Goal: Task Accomplishment & Management: Use online tool/utility

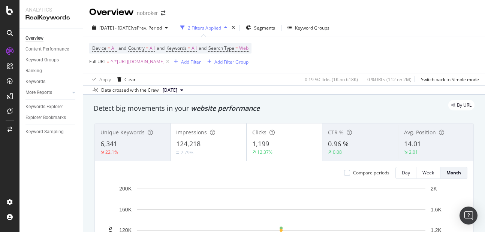
scroll to position [54, 0]
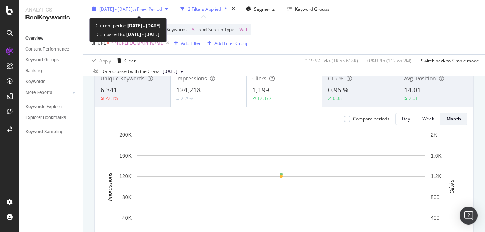
click at [137, 12] on div "[DATE] - [DATE] vs Prev. Period" at bounding box center [130, 8] width 82 height 11
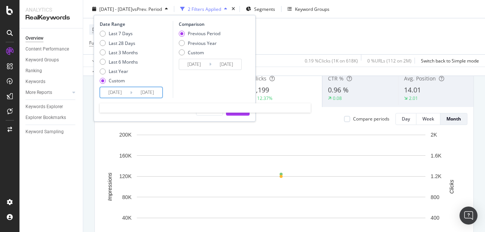
click at [121, 91] on input "[DATE]" at bounding box center [115, 92] width 30 height 10
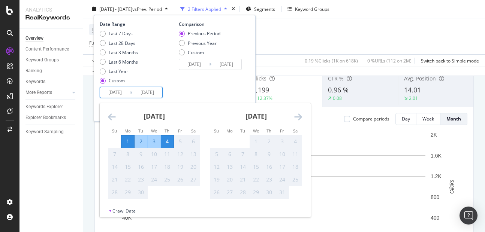
click at [112, 116] on icon "Move backward to switch to the previous month." at bounding box center [112, 116] width 8 height 9
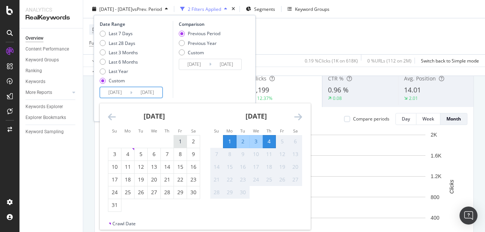
click at [182, 142] on div "1" at bounding box center [180, 141] width 13 height 7
type input "[DATE]"
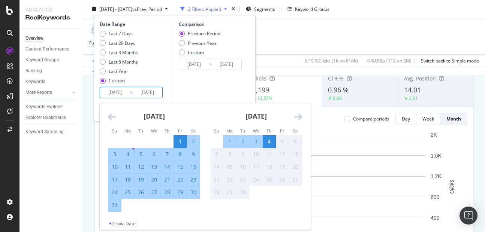
click at [115, 206] on div "31" at bounding box center [114, 205] width 13 height 7
type input "[DATE]"
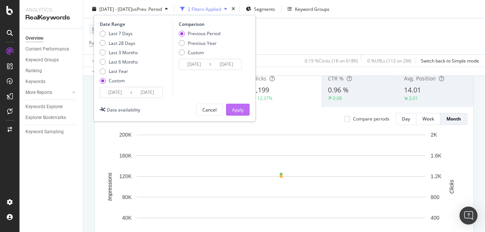
click at [237, 110] on div "Apply" at bounding box center [238, 109] width 12 height 6
